Goal: Task Accomplishment & Management: Manage account settings

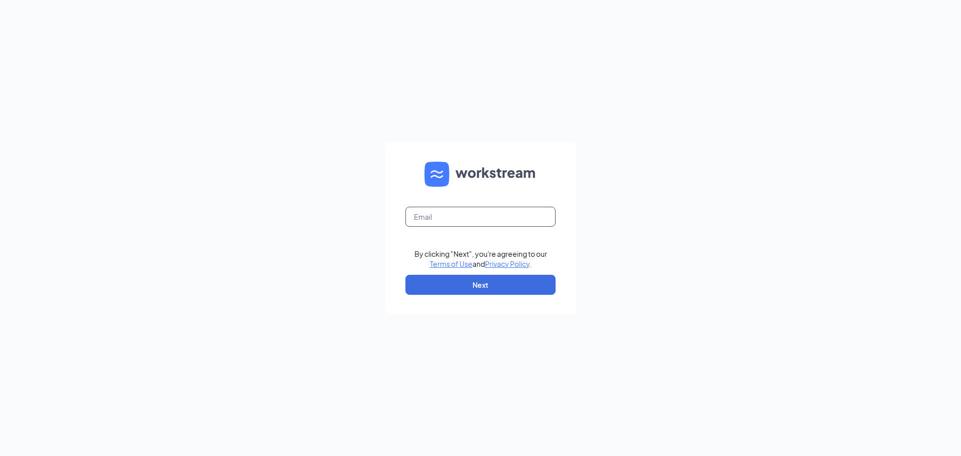
click at [422, 216] on input "text" at bounding box center [480, 217] width 150 height 20
type input "tyler@culversmail.com"
click at [458, 289] on button "Next" at bounding box center [480, 285] width 150 height 20
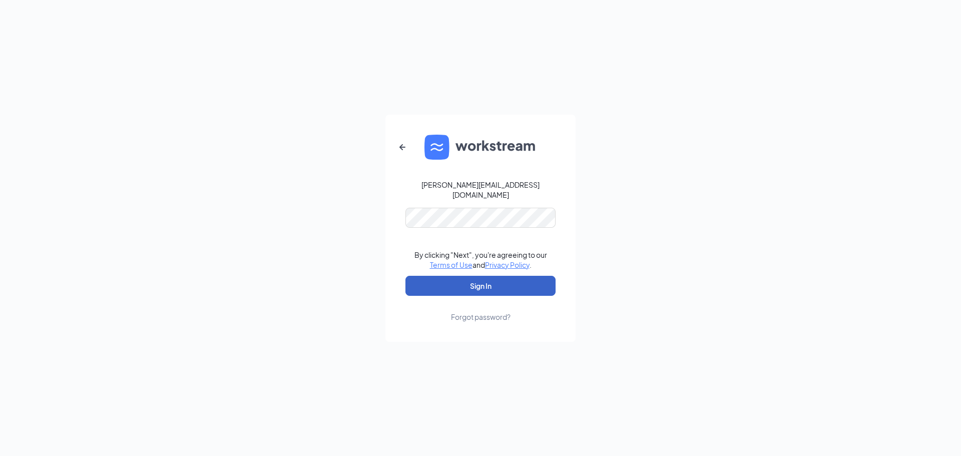
click at [419, 277] on button "Sign In" at bounding box center [480, 286] width 150 height 20
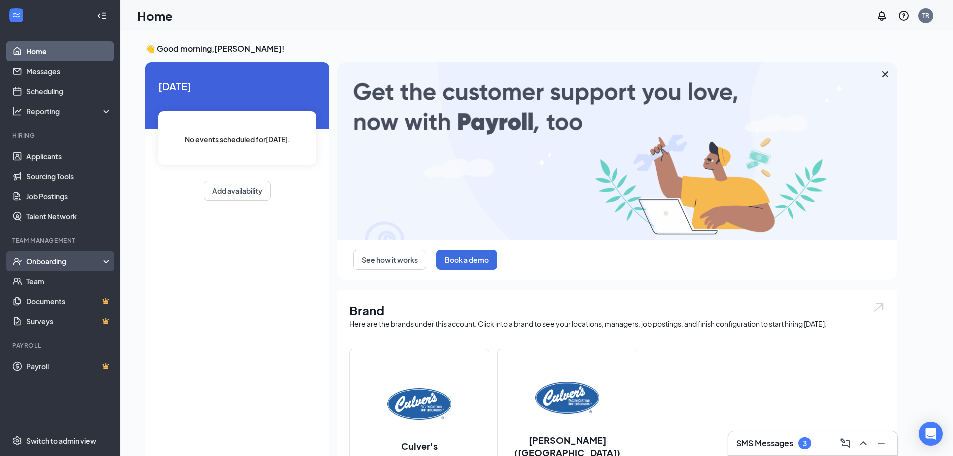
click at [40, 260] on div "Onboarding" at bounding box center [64, 261] width 77 height 10
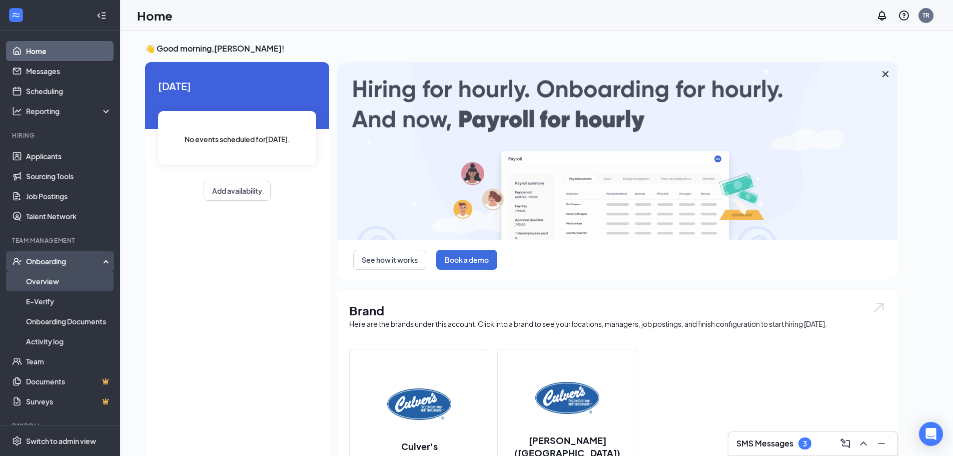
click at [29, 288] on link "Overview" at bounding box center [69, 281] width 86 height 20
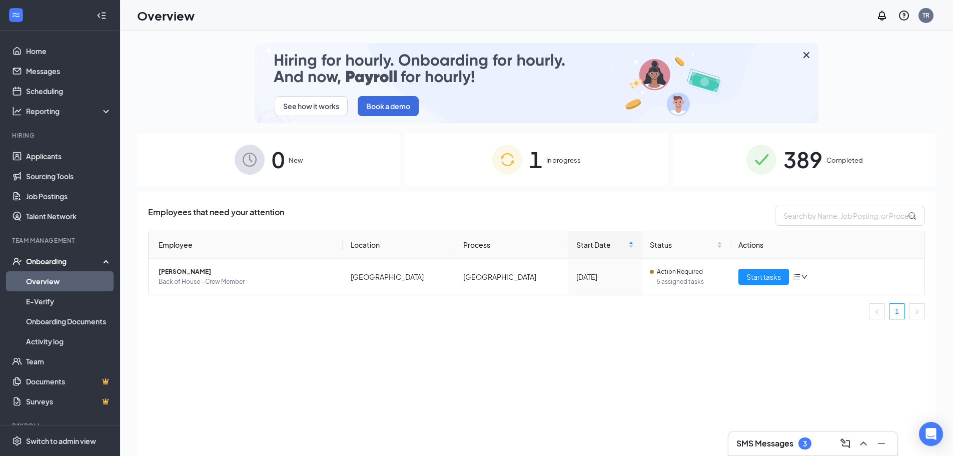
click at [743, 441] on h3 "SMS Messages" at bounding box center [765, 443] width 57 height 11
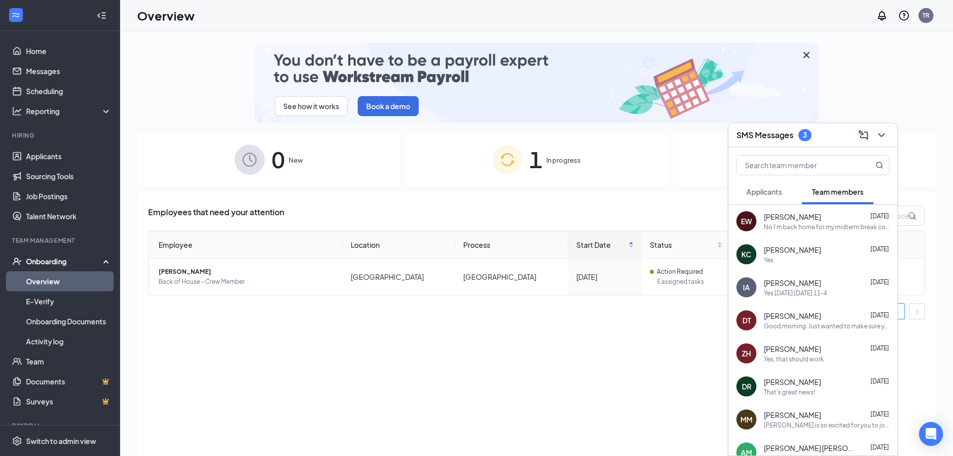
click at [753, 196] on span "Applicants" at bounding box center [765, 191] width 36 height 9
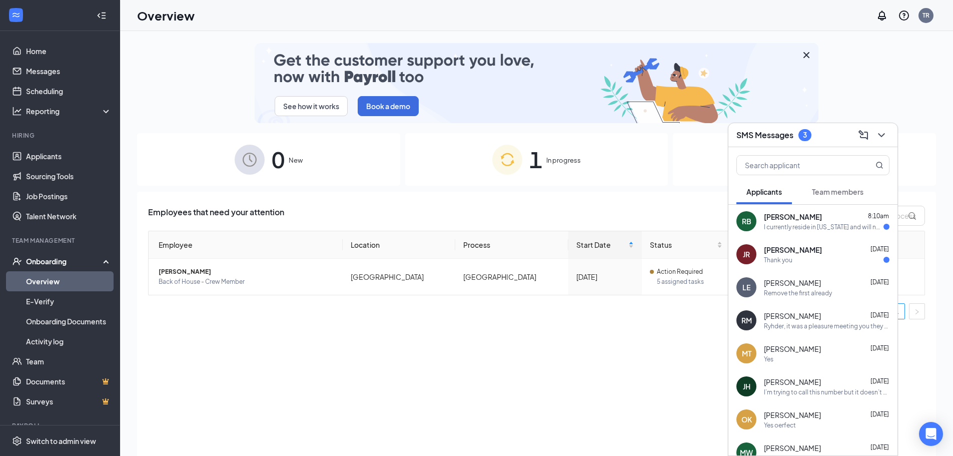
click at [787, 223] on div "I currently reside in Texas and will not be in Indiana at that time. Is it poss…" at bounding box center [824, 227] width 120 height 9
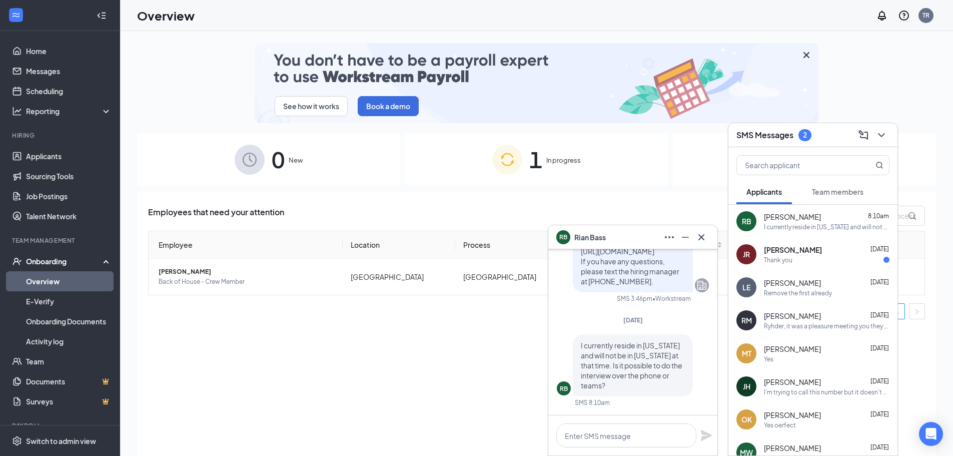
click at [701, 235] on icon "Cross" at bounding box center [702, 237] width 12 height 12
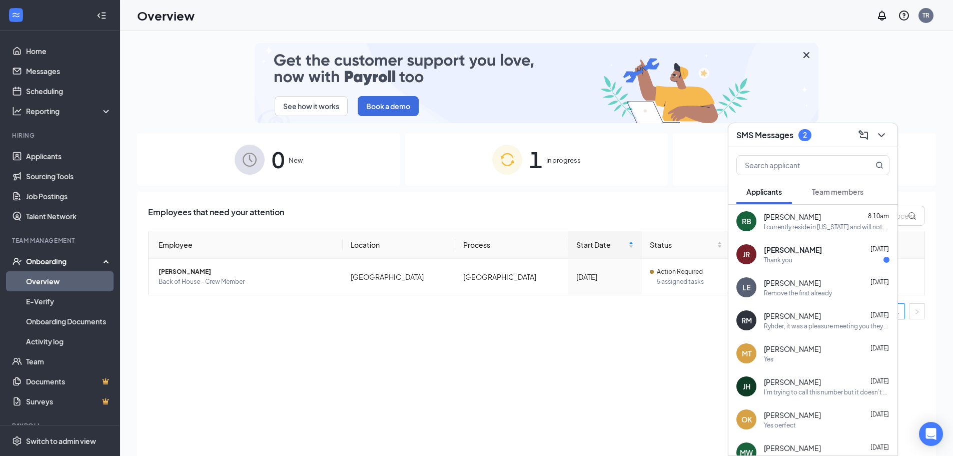
click at [835, 185] on button "Team members" at bounding box center [838, 191] width 72 height 25
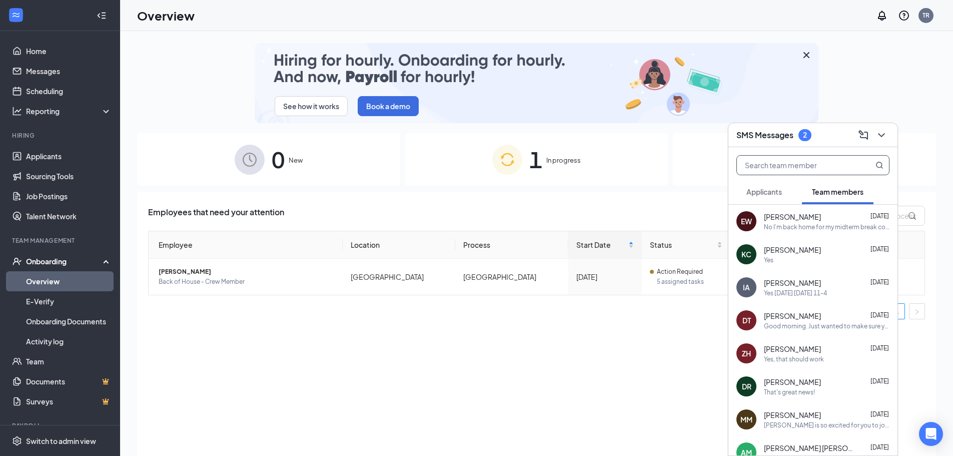
click at [783, 162] on input "text" at bounding box center [796, 165] width 119 height 19
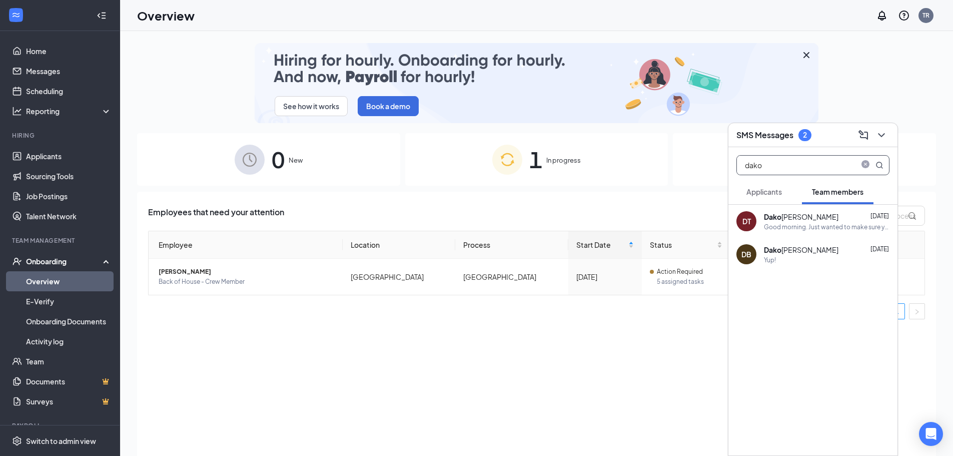
type input "dako"
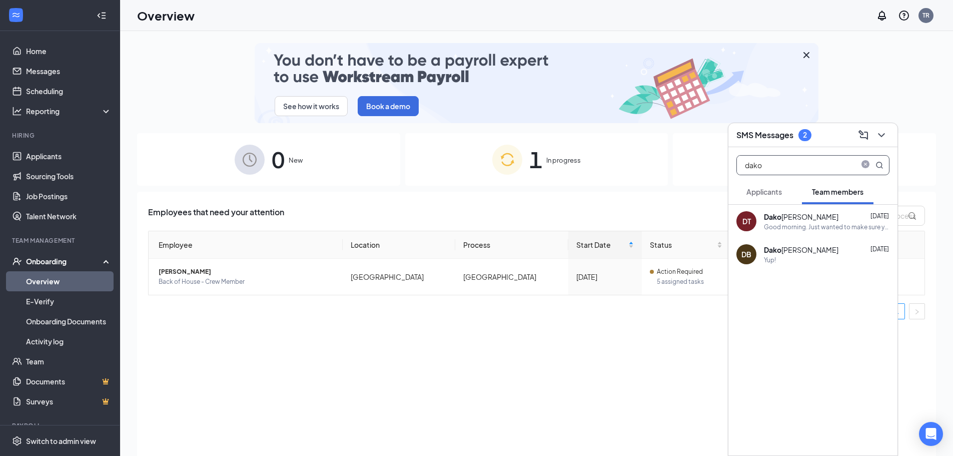
click at [775, 225] on div "Good morning. Just wanted to make sure you knew when to come back and what your…" at bounding box center [827, 227] width 126 height 9
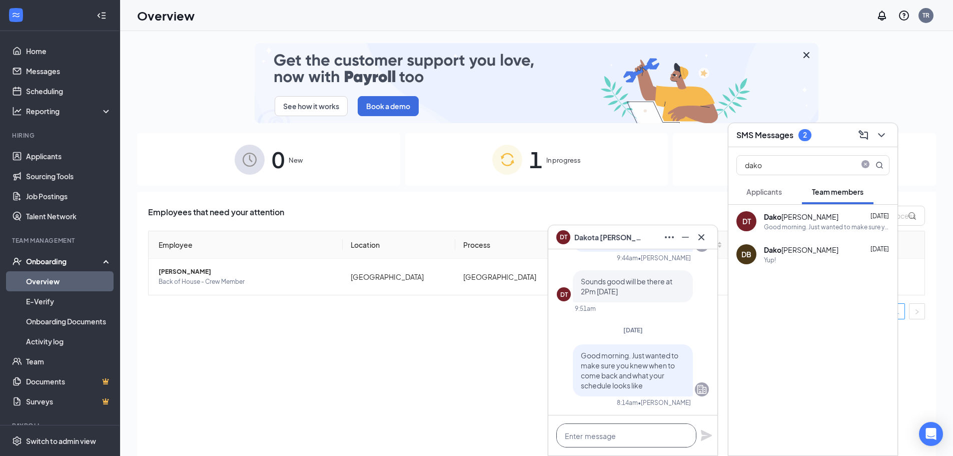
click at [593, 434] on textarea at bounding box center [626, 435] width 140 height 24
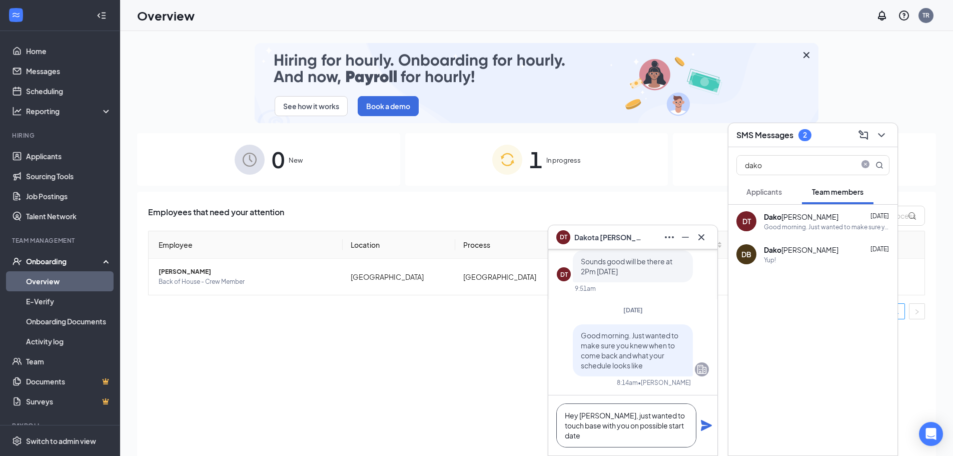
type textarea "Hey Dakota, just wanted to touch base with you on possible start date"
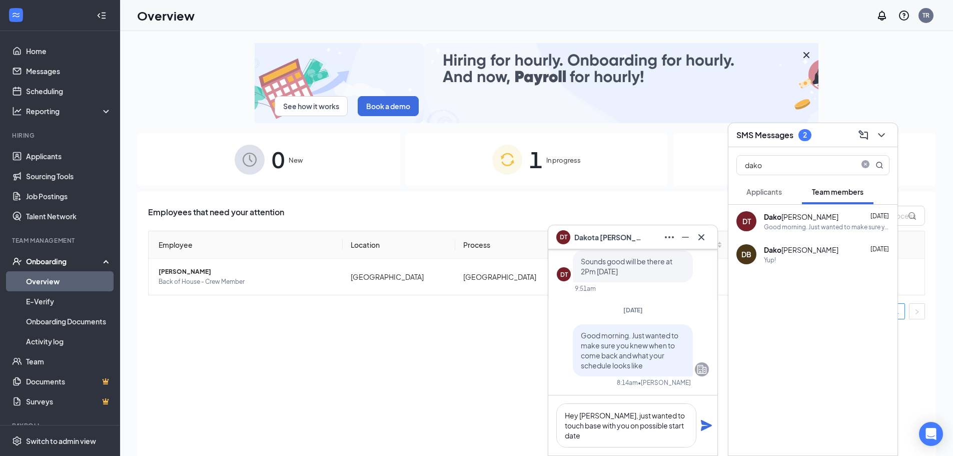
drag, startPoint x: 703, startPoint y: 426, endPoint x: 699, endPoint y: 421, distance: 6.8
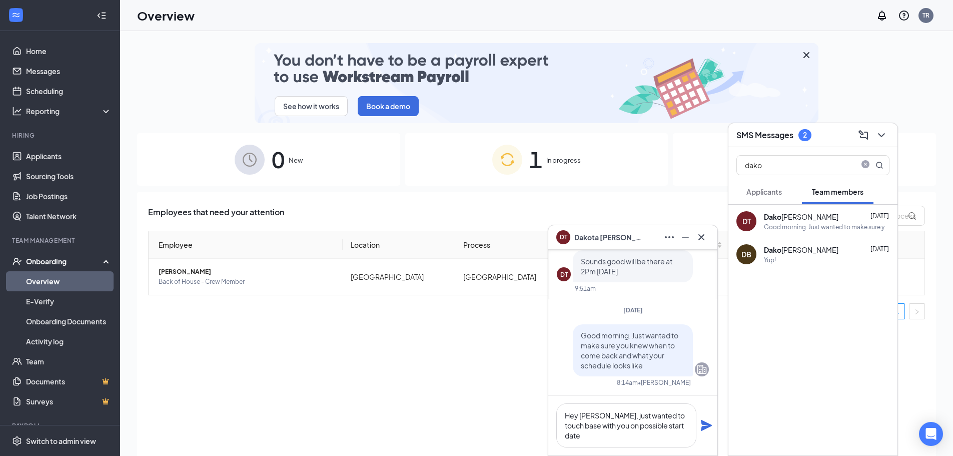
click at [703, 425] on icon "Plane" at bounding box center [707, 425] width 12 height 12
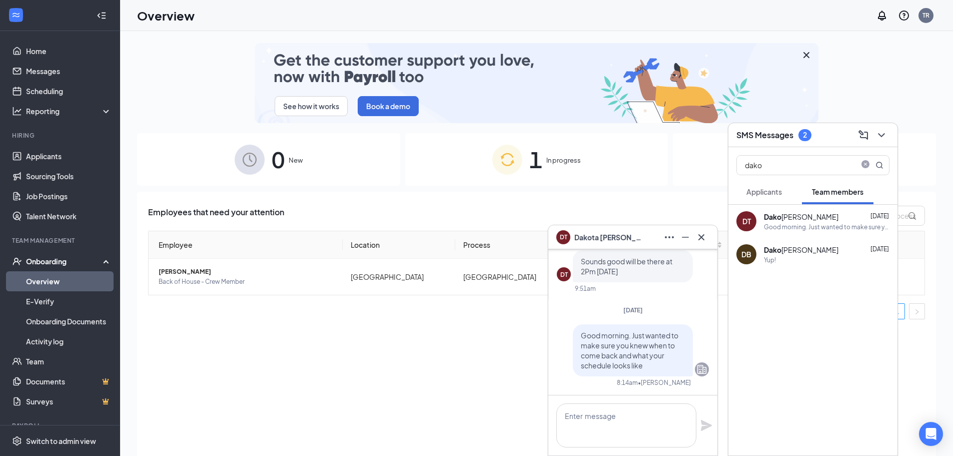
scroll to position [0, 0]
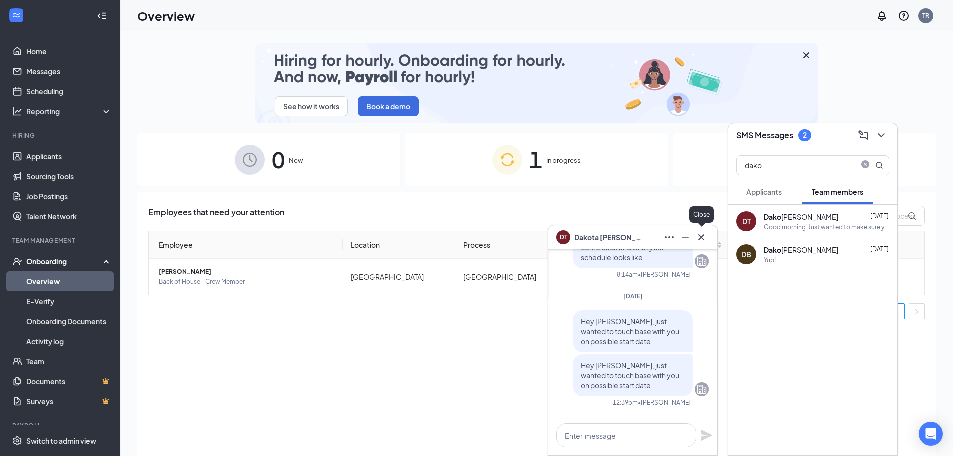
click at [704, 241] on button at bounding box center [702, 237] width 16 height 16
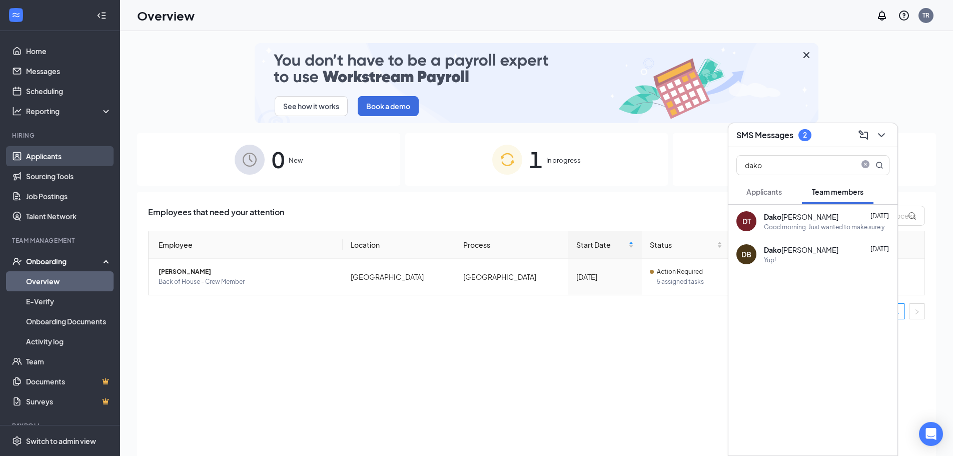
click at [47, 154] on link "Applicants" at bounding box center [69, 156] width 86 height 20
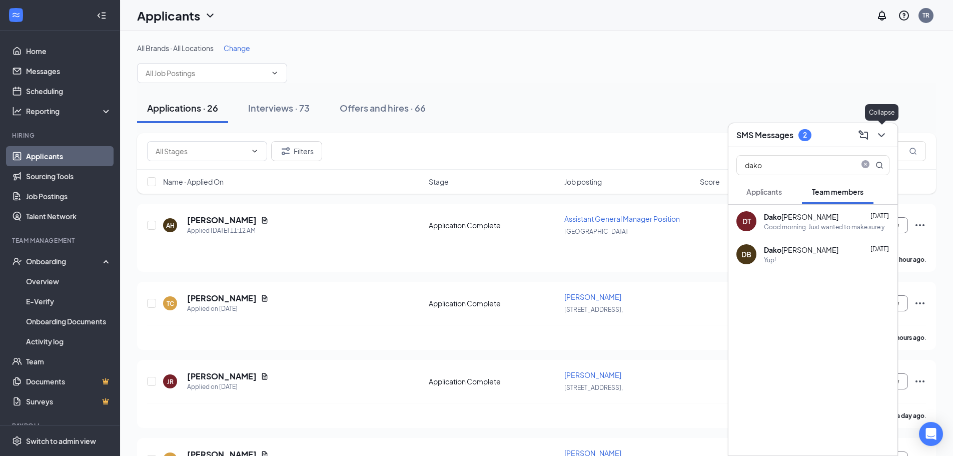
click at [881, 133] on icon "ChevronDown" at bounding box center [882, 135] width 12 height 12
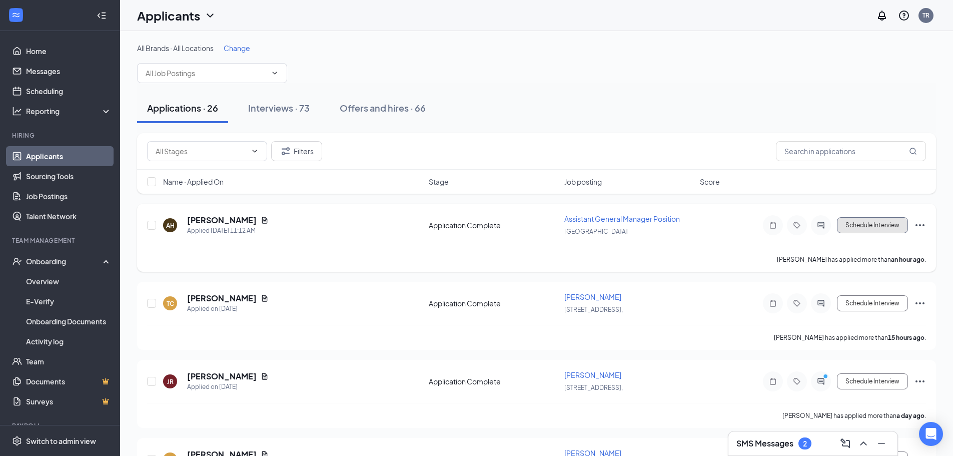
click at [870, 222] on button "Schedule Interview" at bounding box center [872, 225] width 71 height 16
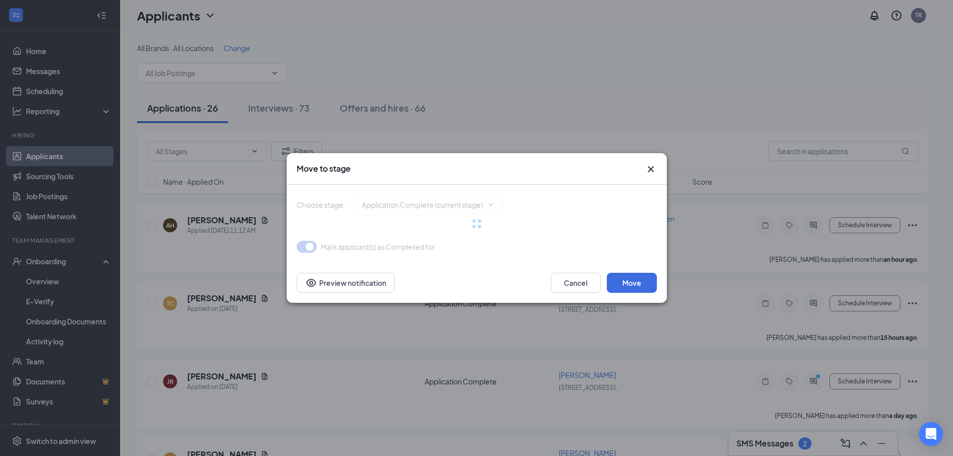
type input "Onsite Interview (next stage)"
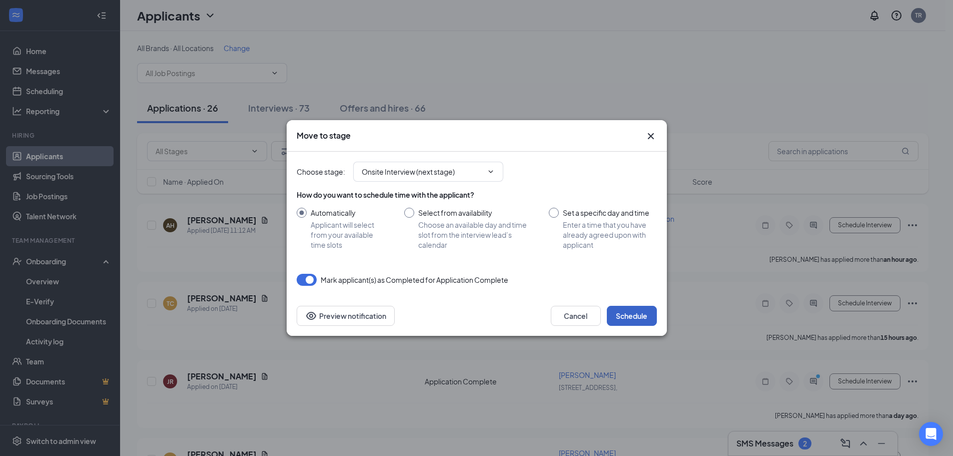
click at [641, 318] on button "Schedule" at bounding box center [632, 316] width 50 height 20
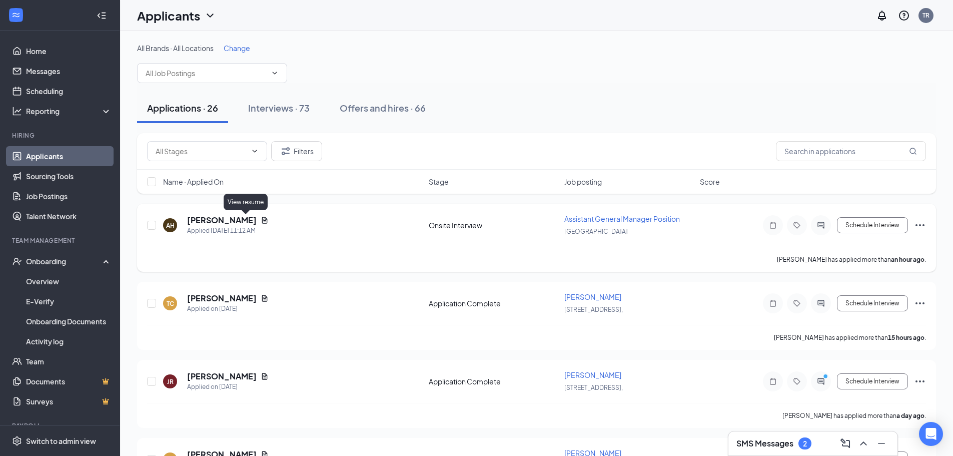
click at [261, 222] on icon "Document" at bounding box center [265, 220] width 8 height 8
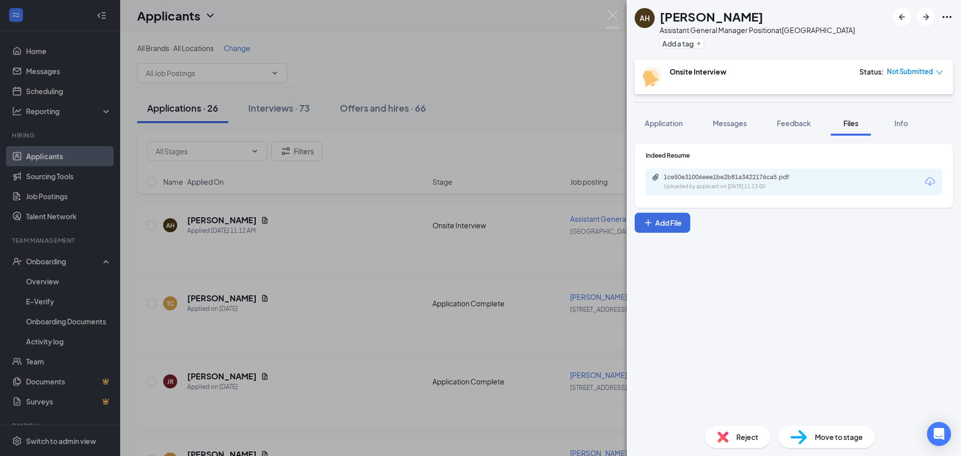
click at [726, 176] on div "1ce50e31006eee1be2b81a3422176ca5.pdf" at bounding box center [734, 177] width 140 height 8
click at [610, 16] on img at bounding box center [612, 20] width 13 height 20
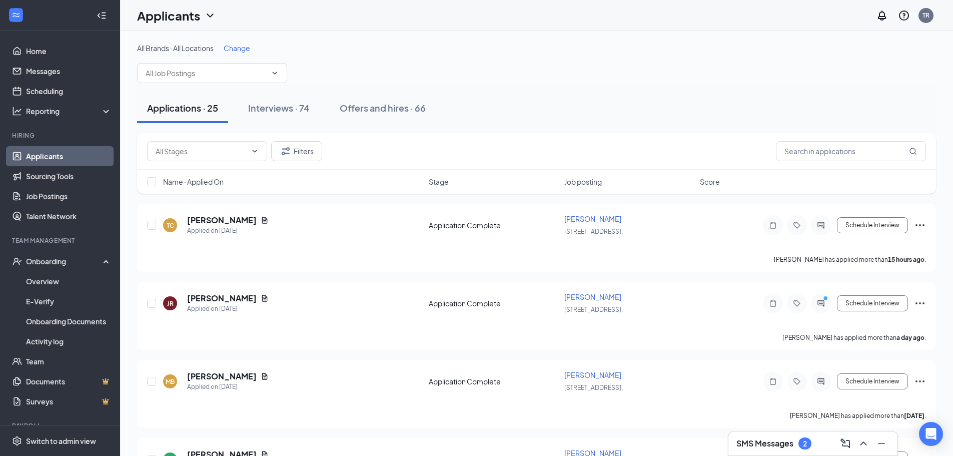
scroll to position [36, 0]
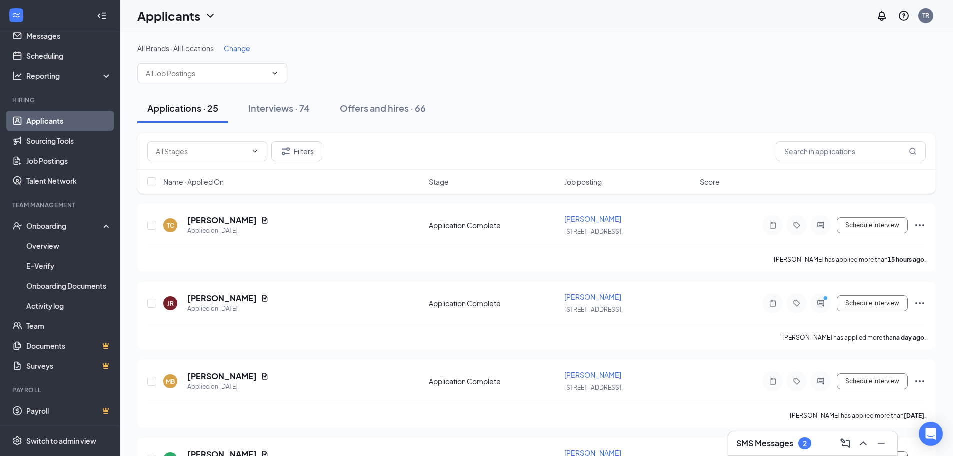
click at [757, 441] on h3 "SMS Messages" at bounding box center [765, 443] width 57 height 11
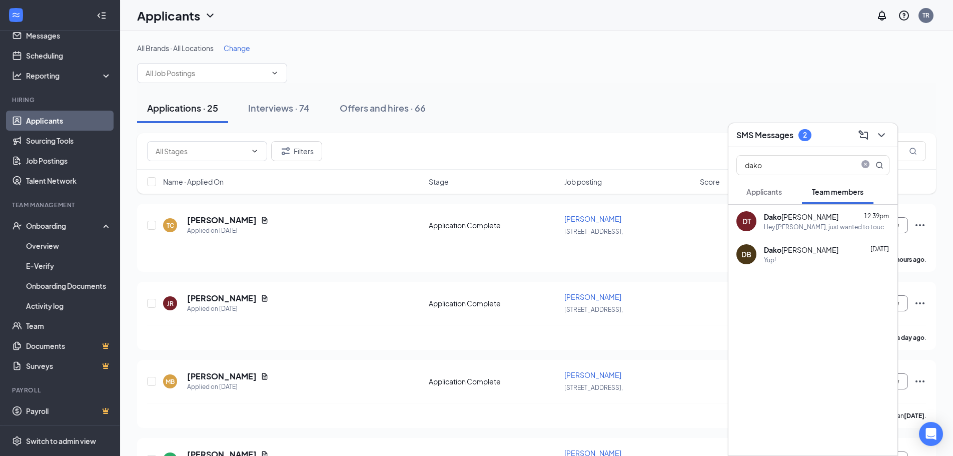
click at [749, 191] on span "Applicants" at bounding box center [765, 191] width 36 height 9
click at [807, 255] on div "Dako ta Terry Oct 3 Hi Dakota, we’re sorry to see you go! Your meeting with Cul…" at bounding box center [827, 255] width 126 height 20
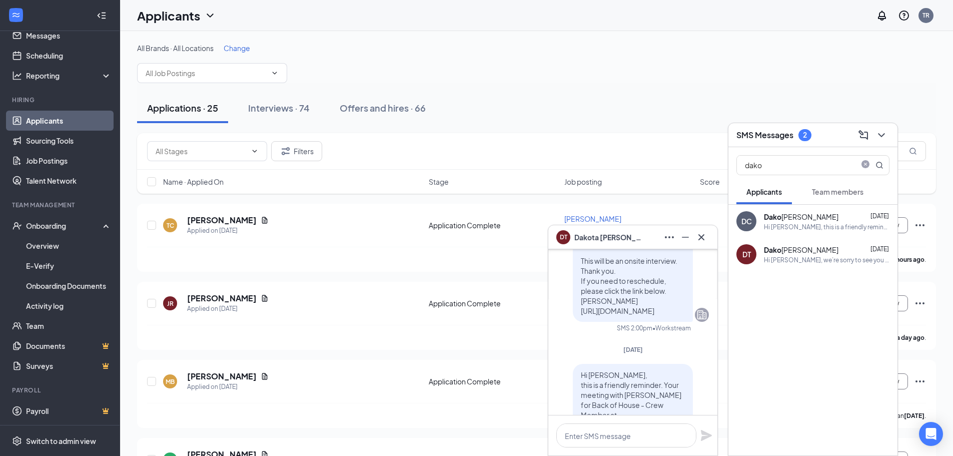
scroll to position [-200, 0]
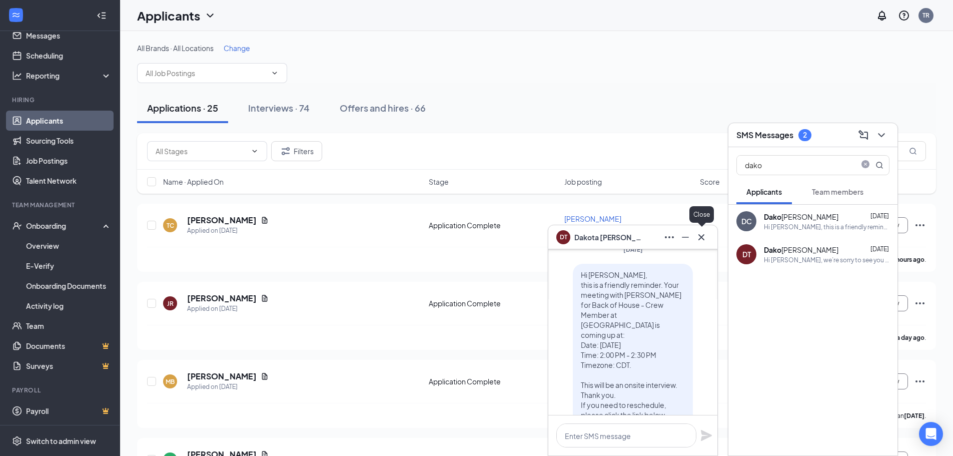
click at [705, 239] on icon "Cross" at bounding box center [702, 237] width 12 height 12
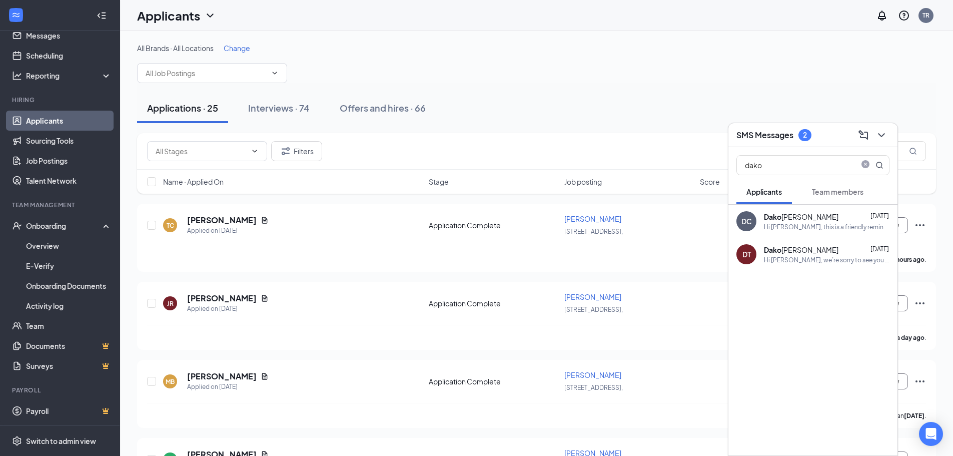
click at [842, 196] on div "Team members" at bounding box center [838, 192] width 52 height 10
click at [865, 162] on icon "close-circle" at bounding box center [866, 165] width 8 height 8
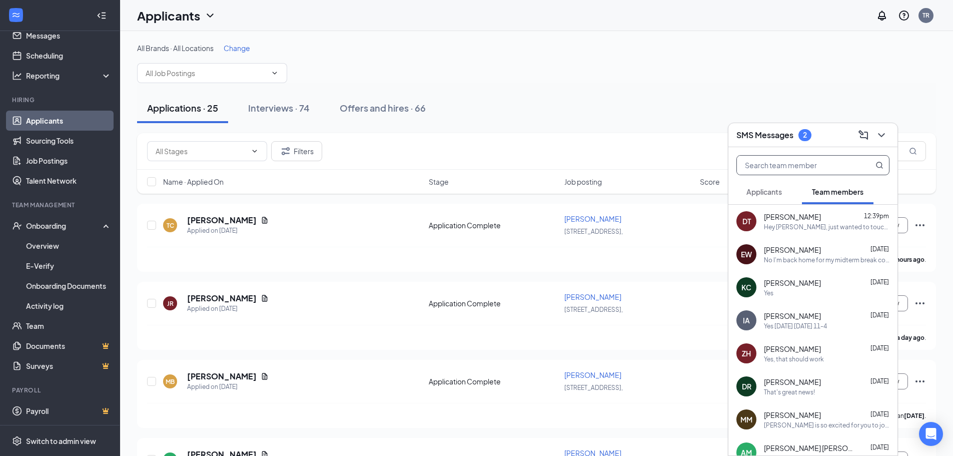
click at [778, 190] on span "Applicants" at bounding box center [765, 191] width 36 height 9
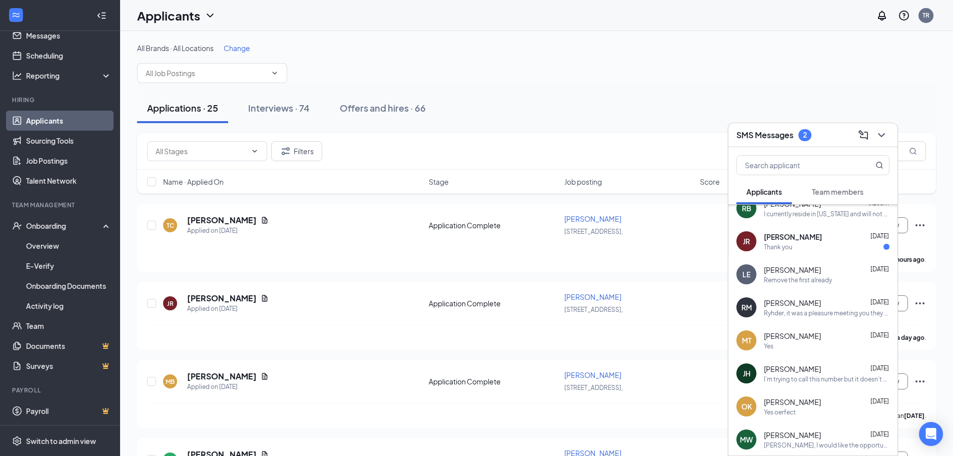
scroll to position [0, 0]
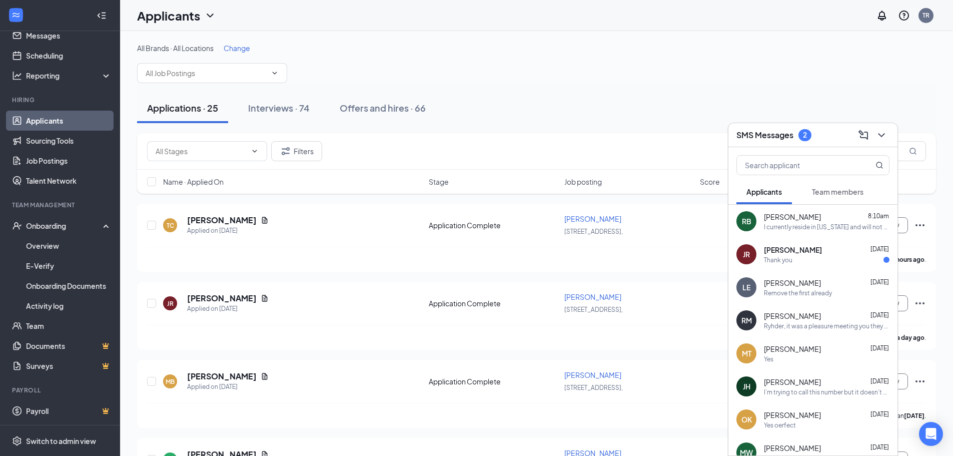
click at [852, 193] on span "Team members" at bounding box center [838, 191] width 52 height 9
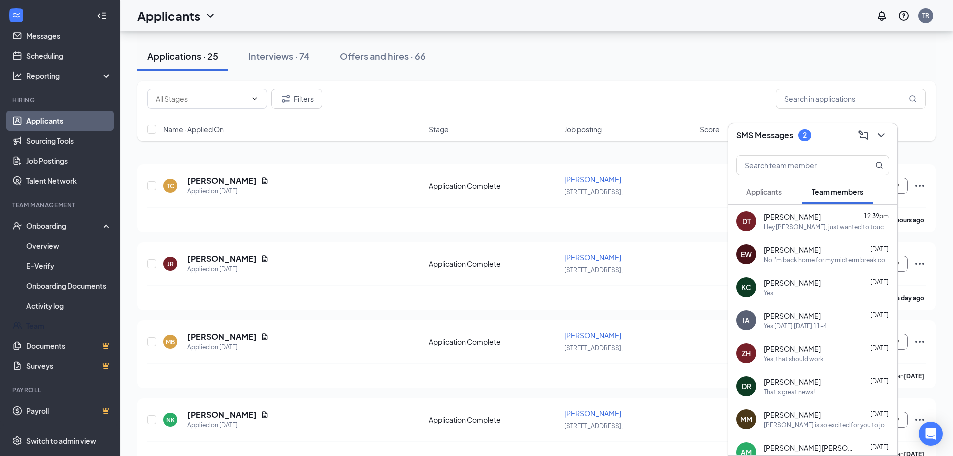
scroll to position [100, 0]
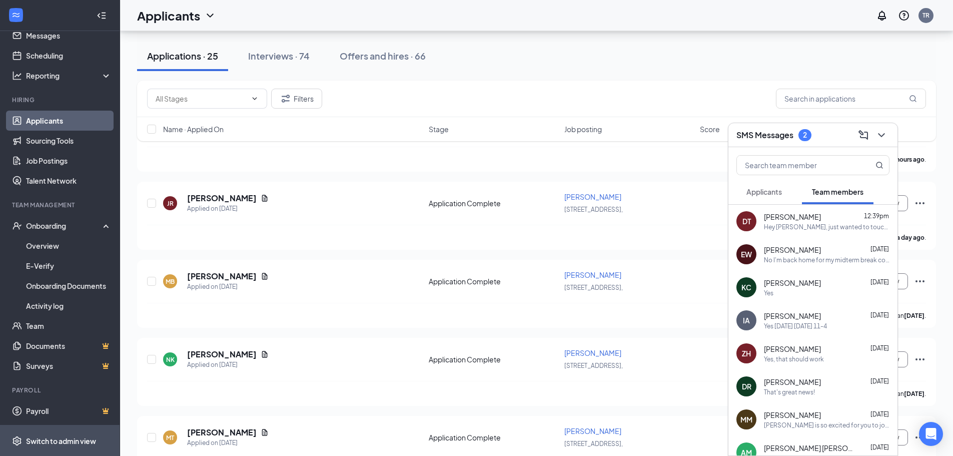
click at [46, 437] on div "Switch to admin view" at bounding box center [61, 441] width 70 height 10
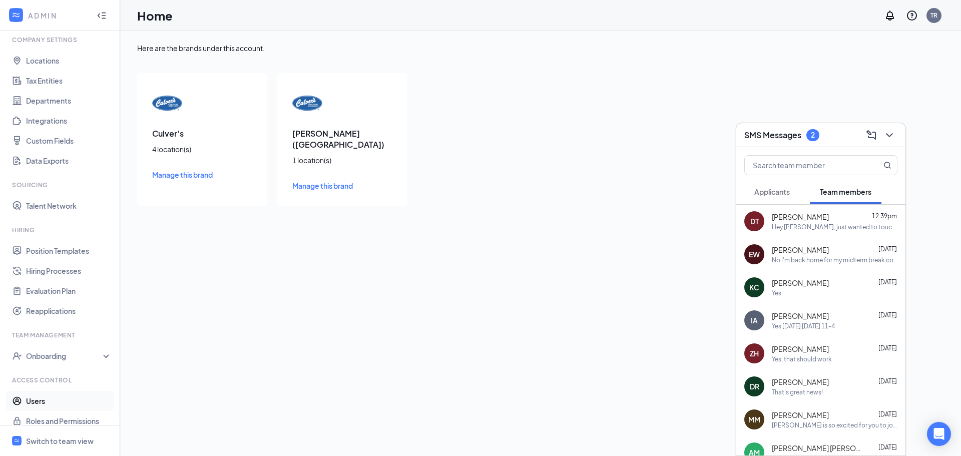
click at [39, 400] on link "Users" at bounding box center [69, 401] width 86 height 20
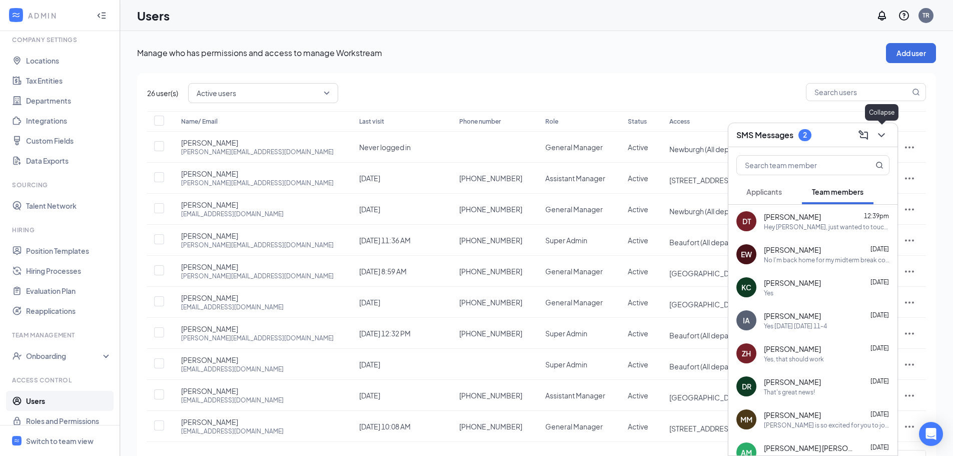
click at [881, 137] on icon "ChevronDown" at bounding box center [882, 135] width 12 height 12
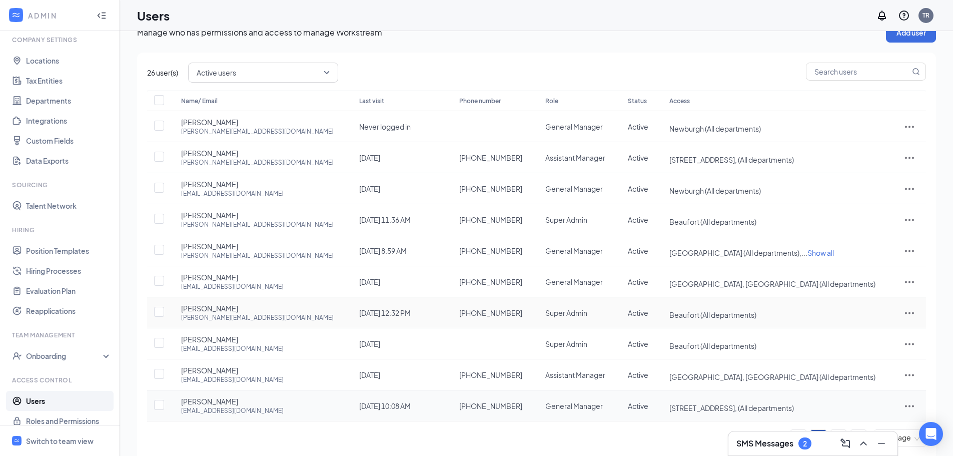
scroll to position [41, 0]
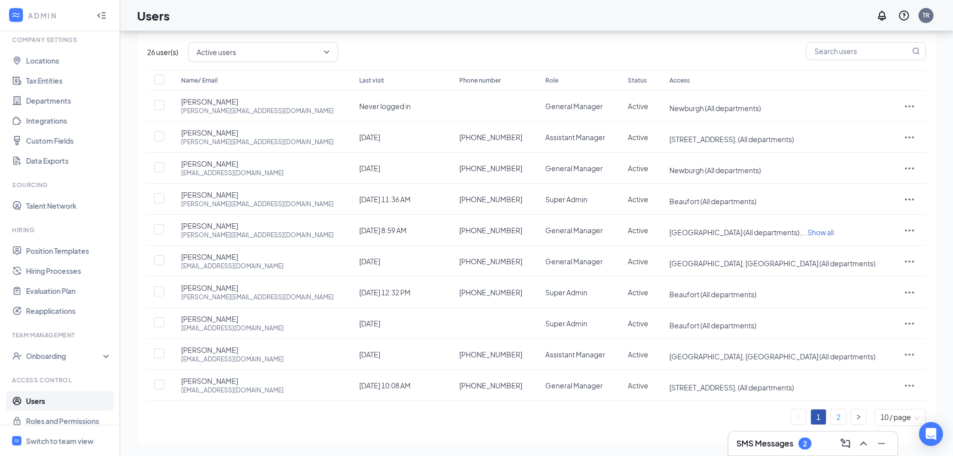
click at [840, 418] on link "2" at bounding box center [838, 416] width 15 height 15
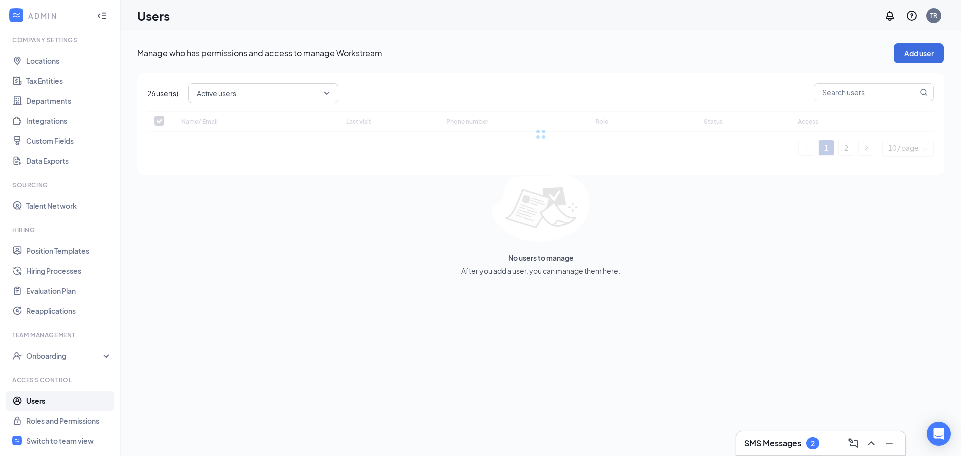
checkbox input "false"
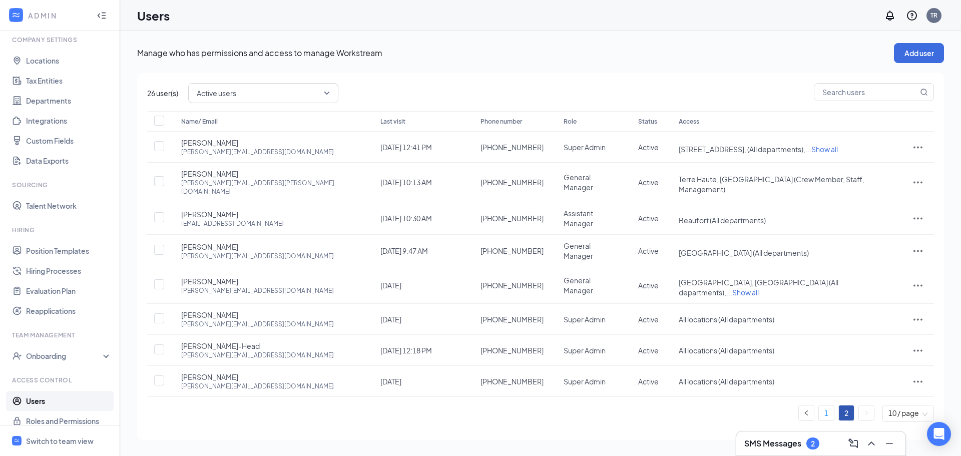
click at [825, 405] on link "1" at bounding box center [826, 412] width 15 height 15
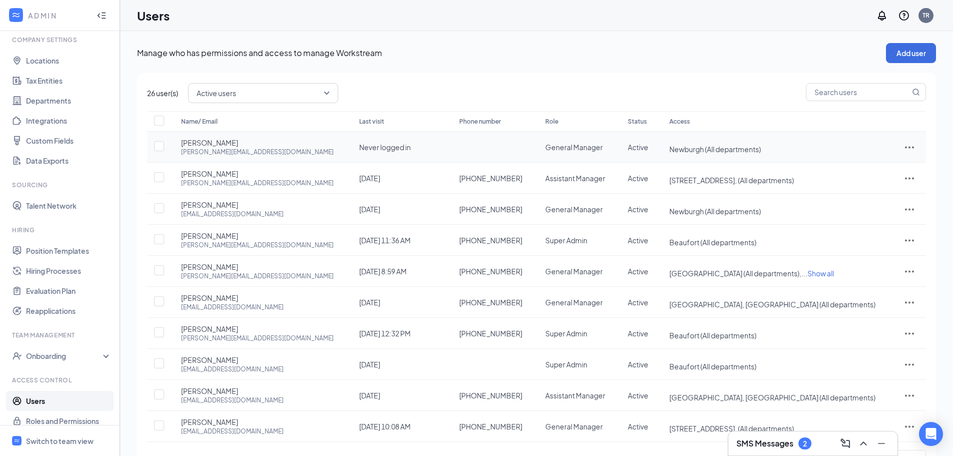
click at [211, 144] on span "Heather Colby" at bounding box center [209, 143] width 57 height 10
click at [905, 145] on icon "ActionsIcon" at bounding box center [910, 147] width 12 height 12
click at [864, 164] on span "Edit user" at bounding box center [860, 168] width 29 height 9
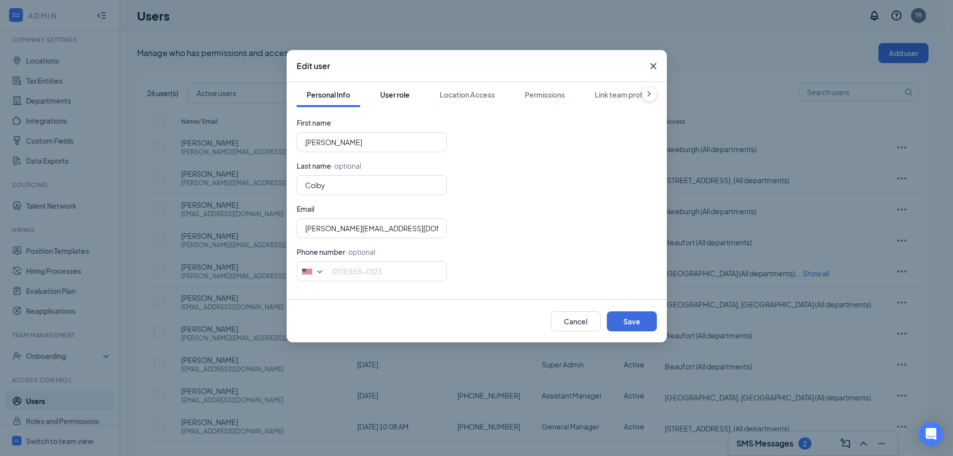
click at [407, 94] on div "User role" at bounding box center [395, 95] width 30 height 10
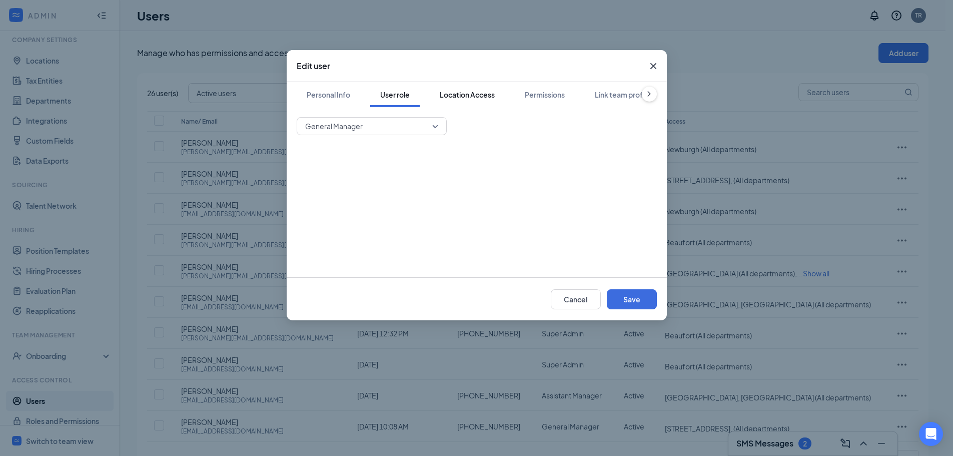
click at [452, 99] on div "Location Access" at bounding box center [467, 95] width 55 height 10
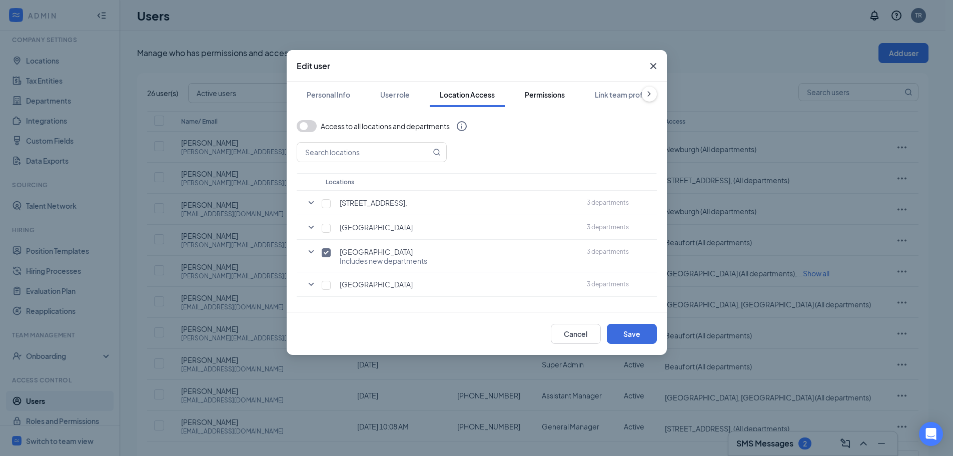
click at [559, 95] on div "Permissions" at bounding box center [545, 95] width 40 height 10
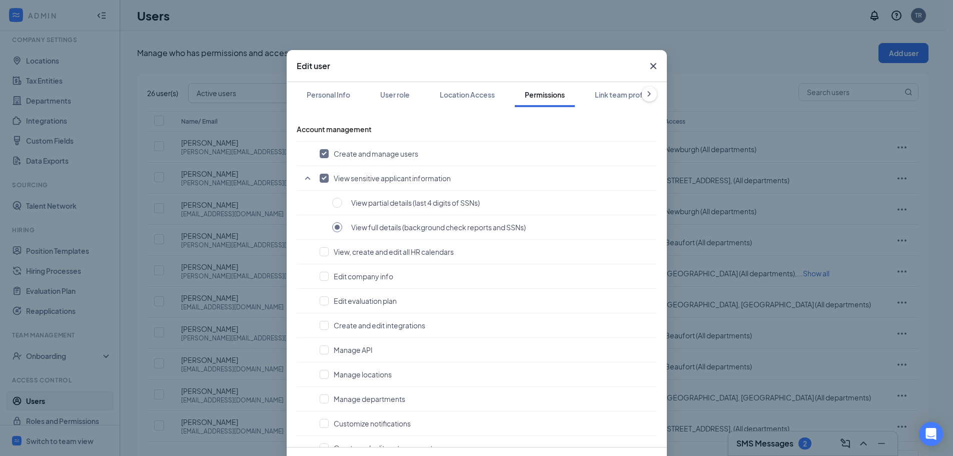
click at [644, 95] on icon "ChevronRight" at bounding box center [649, 94] width 10 height 10
click at [302, 92] on icon "ChevronLeft" at bounding box center [304, 94] width 10 height 10
click at [647, 65] on icon "Cross" at bounding box center [653, 66] width 12 height 12
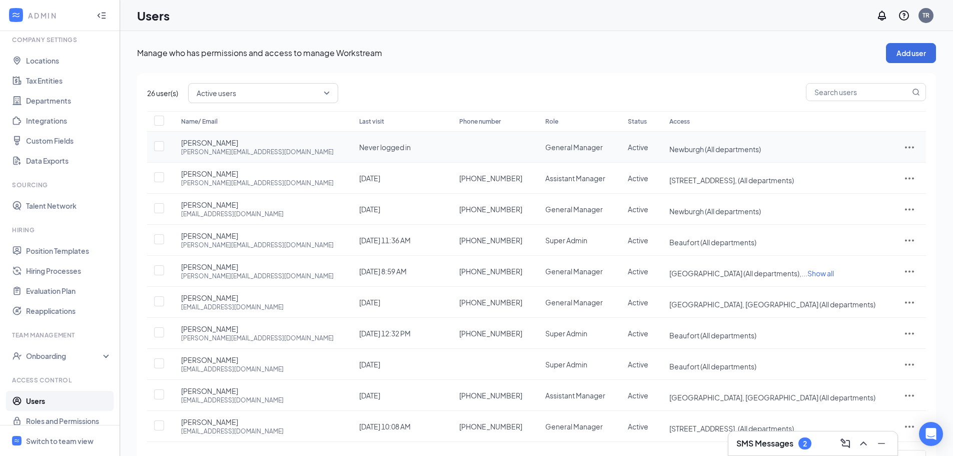
click at [904, 146] on icon "ActionsIcon" at bounding box center [910, 147] width 12 height 12
click at [876, 192] on span "Reset password" at bounding box center [872, 191] width 53 height 9
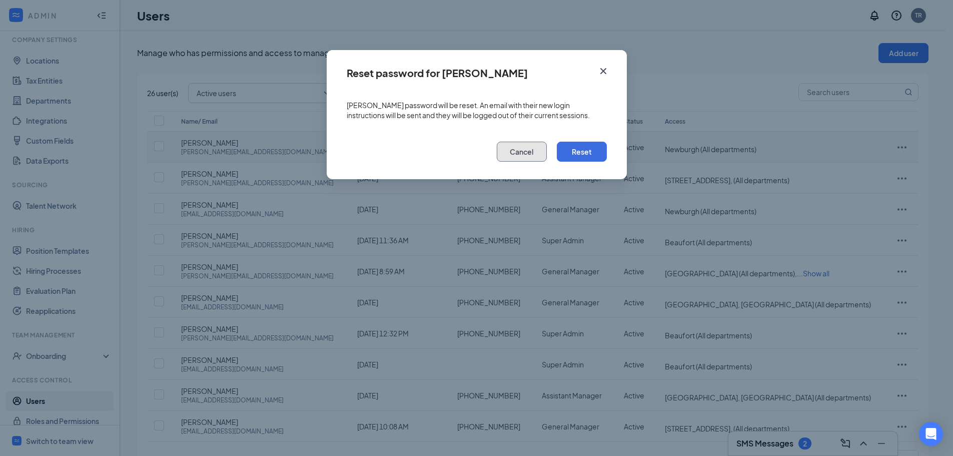
click at [523, 150] on button "Cancel" at bounding box center [522, 152] width 50 height 20
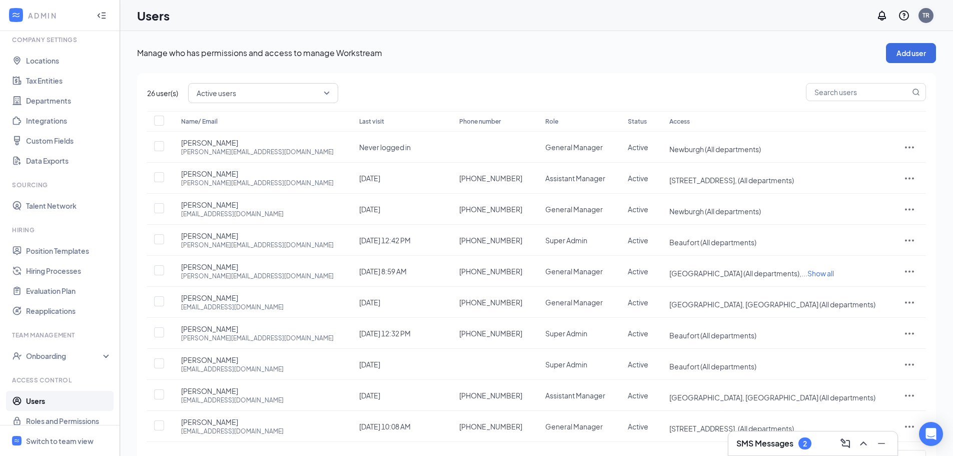
click at [928, 17] on div "TR" at bounding box center [926, 15] width 7 height 9
click at [834, 162] on li "Log out" at bounding box center [876, 153] width 120 height 20
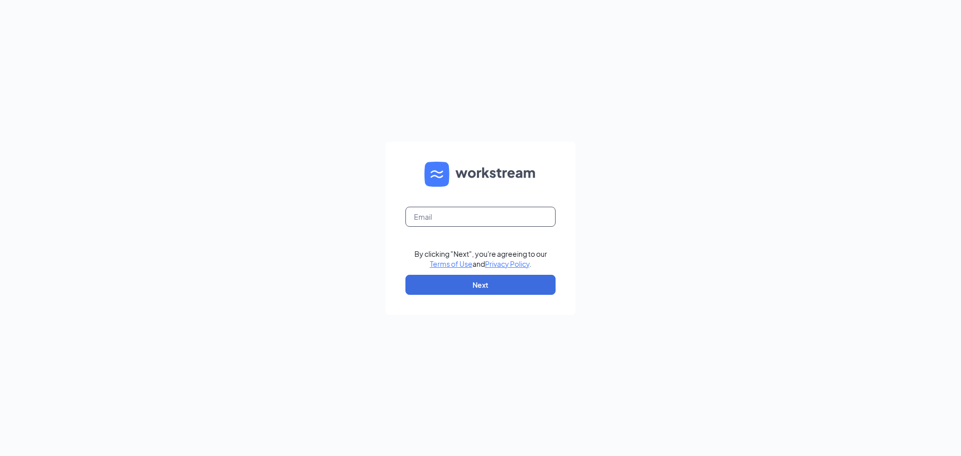
click at [438, 223] on input "text" at bounding box center [480, 217] width 150 height 20
type input "[PERSON_NAME][EMAIL_ADDRESS][DOMAIN_NAME]"
click at [462, 289] on button "Next" at bounding box center [480, 285] width 150 height 20
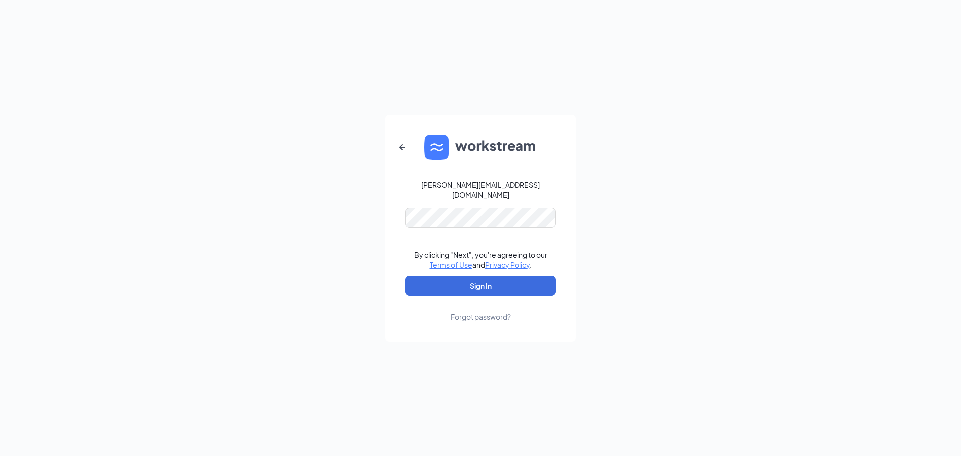
click at [664, 273] on div "[PERSON_NAME][EMAIL_ADDRESS][DOMAIN_NAME] By clicking "Next", you're agreeing t…" at bounding box center [480, 228] width 961 height 456
click at [568, 280] on form "[PERSON_NAME][EMAIL_ADDRESS][DOMAIN_NAME] By clicking "Next", you're agreeing t…" at bounding box center [480, 228] width 190 height 227
